Goal: Check status: Check status

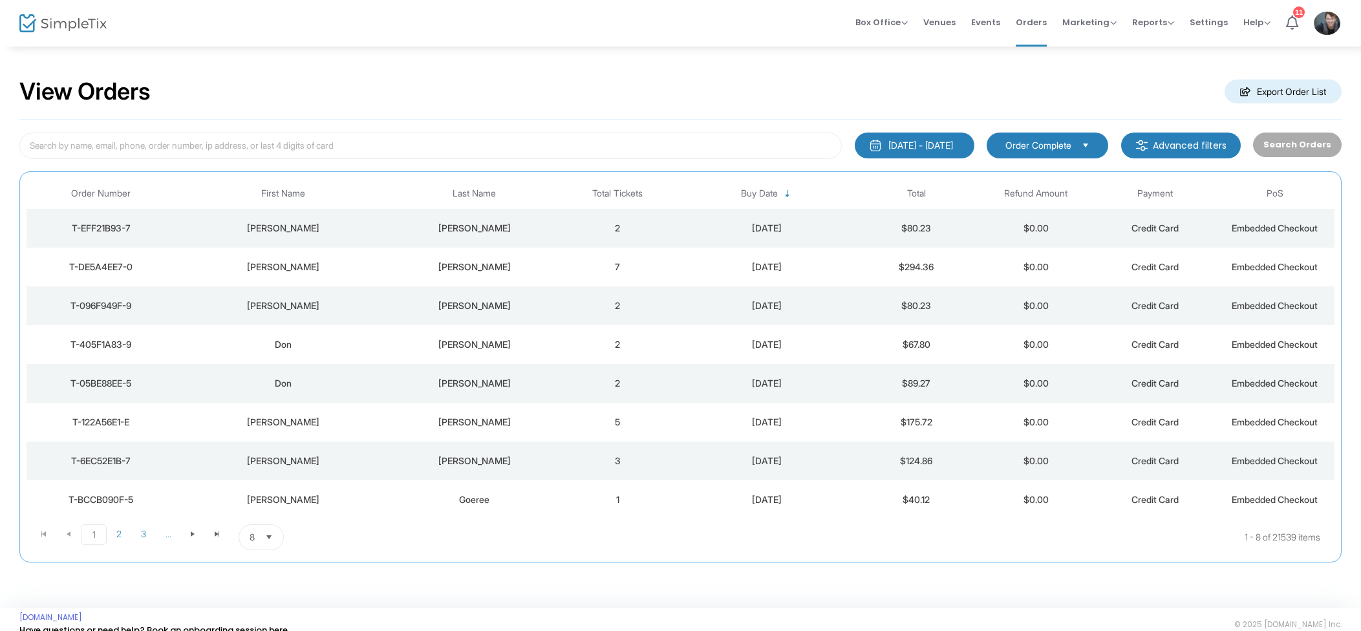
click at [479, 231] on div "[PERSON_NAME]" at bounding box center [474, 228] width 161 height 13
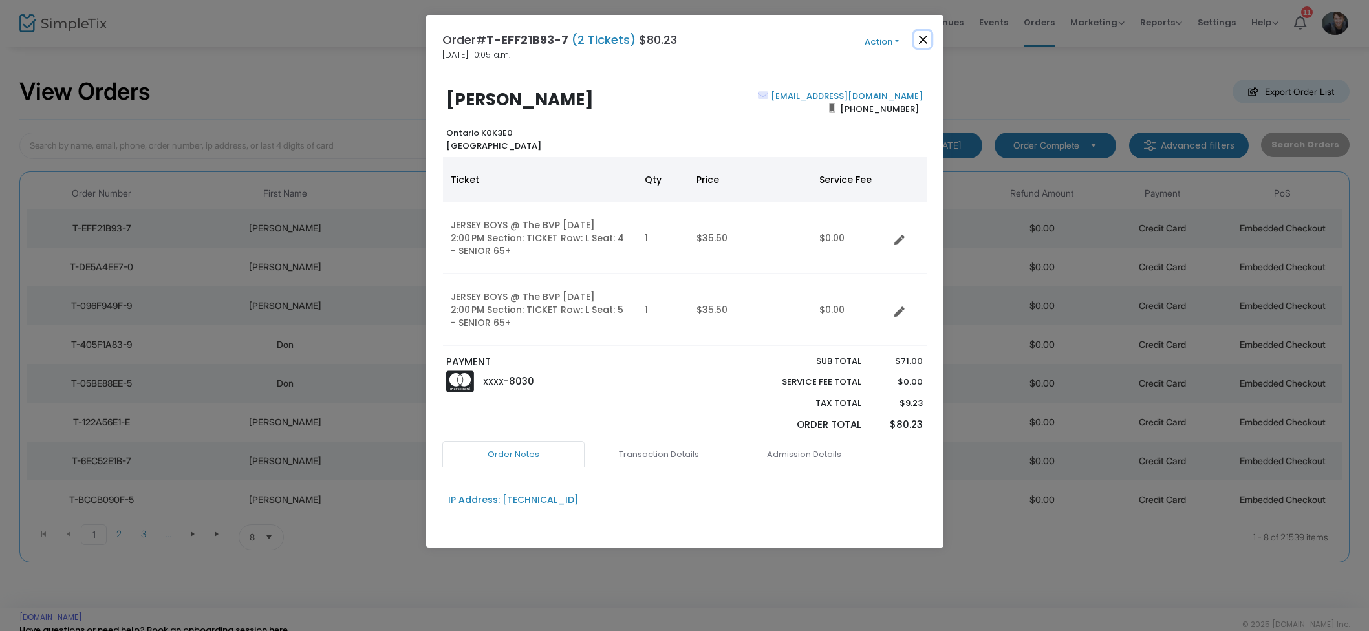
click at [927, 45] on button "Close" at bounding box center [922, 39] width 17 height 17
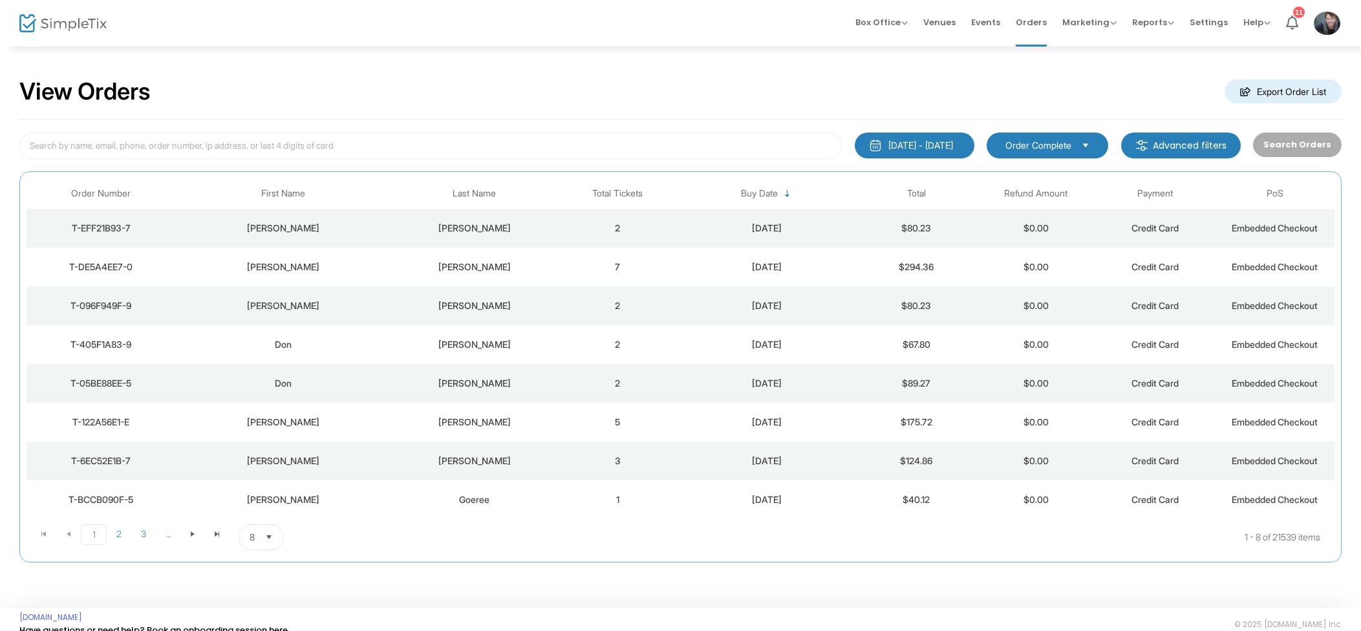
click at [674, 225] on td "2" at bounding box center [618, 228] width 120 height 39
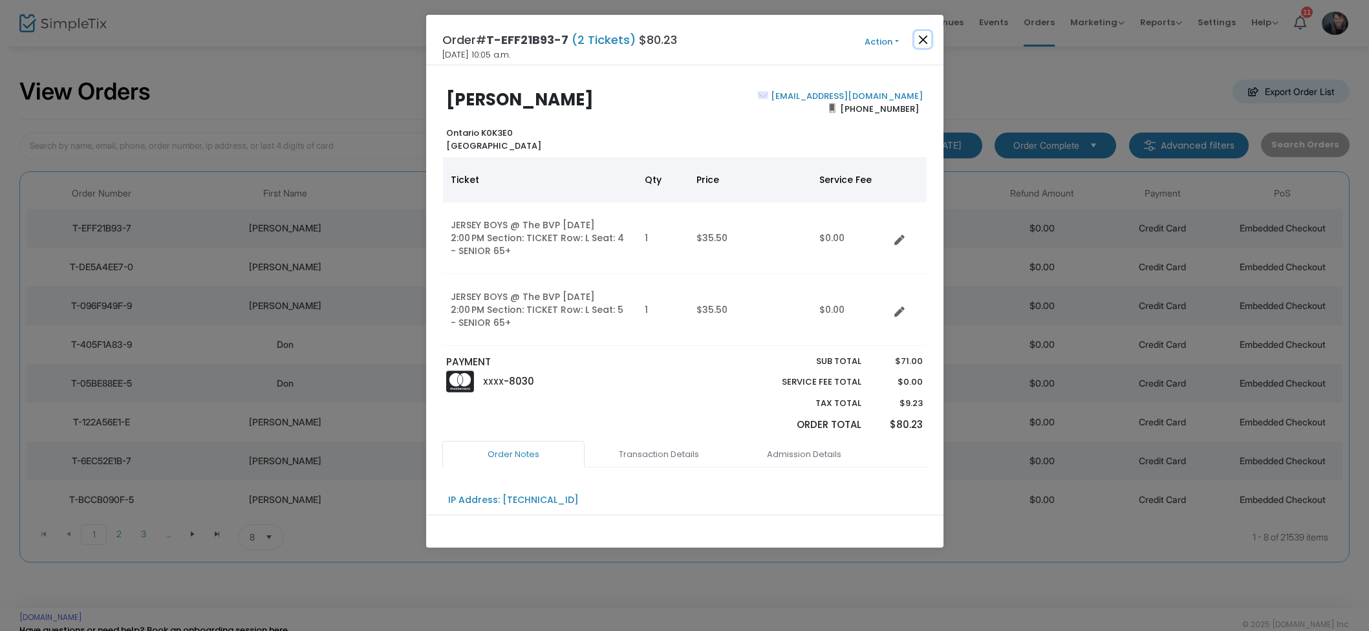
click at [924, 41] on button "Close" at bounding box center [922, 39] width 17 height 17
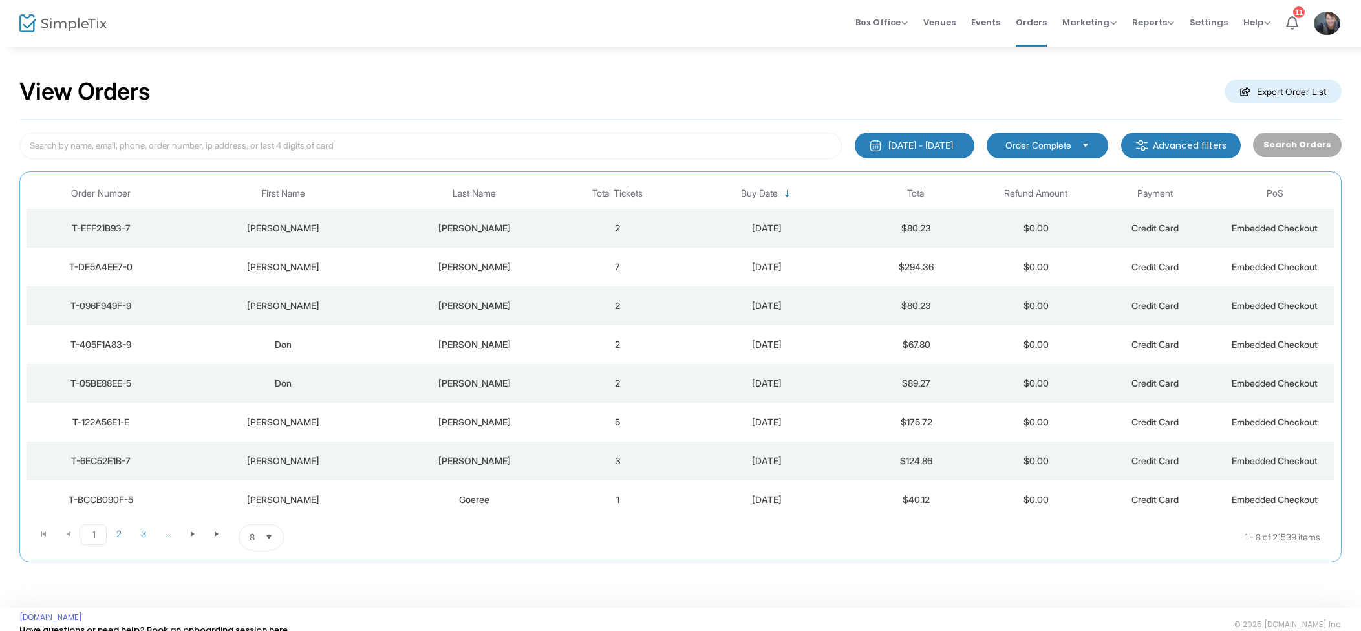
drag, startPoint x: 618, startPoint y: 266, endPoint x: 673, endPoint y: 263, distance: 55.7
click at [618, 266] on td "7" at bounding box center [618, 267] width 120 height 39
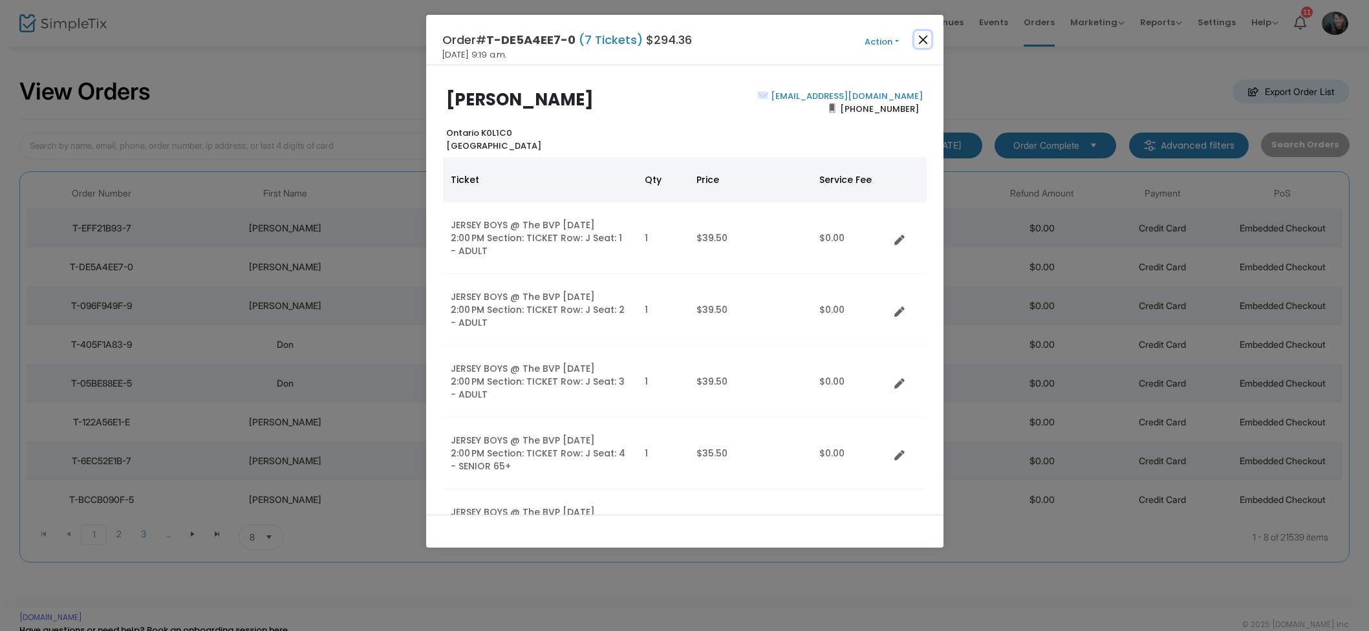
click at [927, 36] on button "Close" at bounding box center [922, 39] width 17 height 17
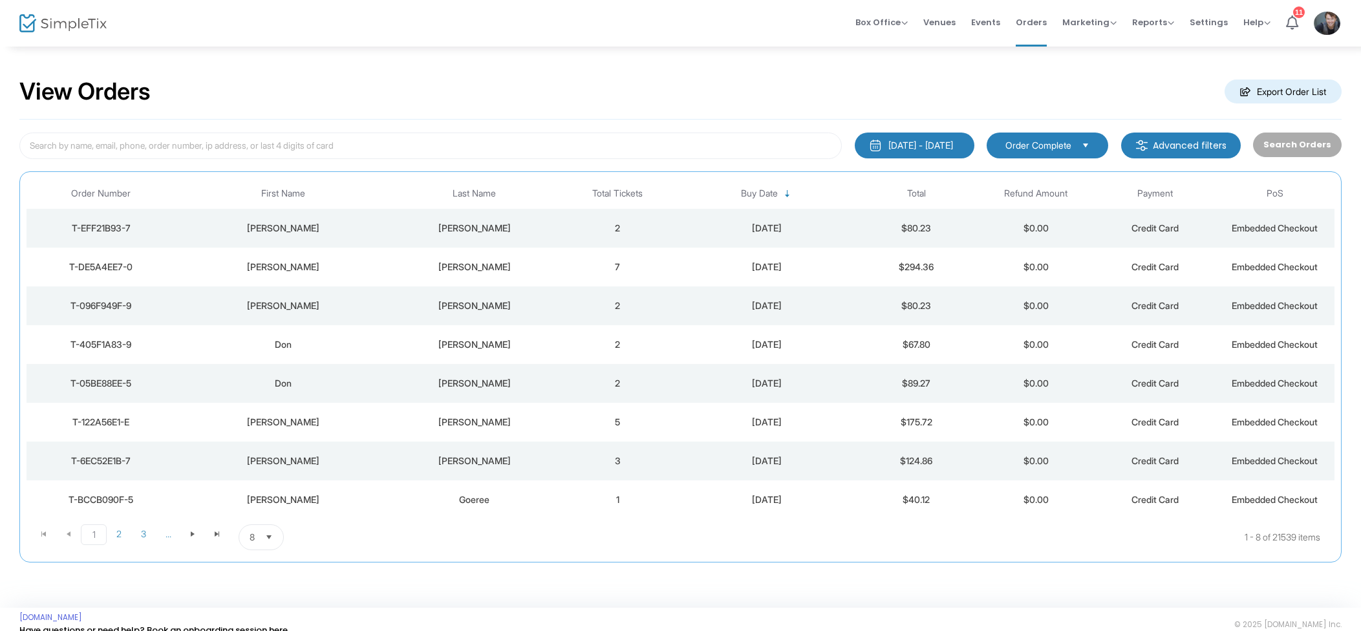
click at [1000, 21] on span "Events" at bounding box center [985, 22] width 29 height 33
